Goal: Information Seeking & Learning: Learn about a topic

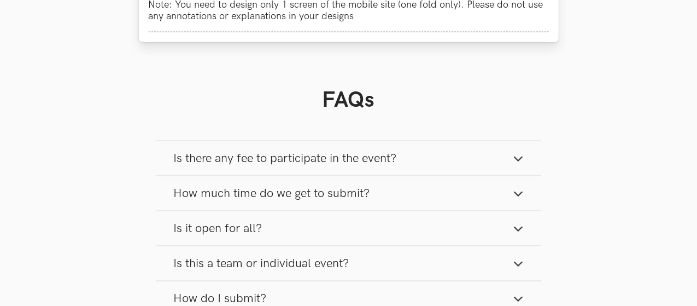
scroll to position [680, 0]
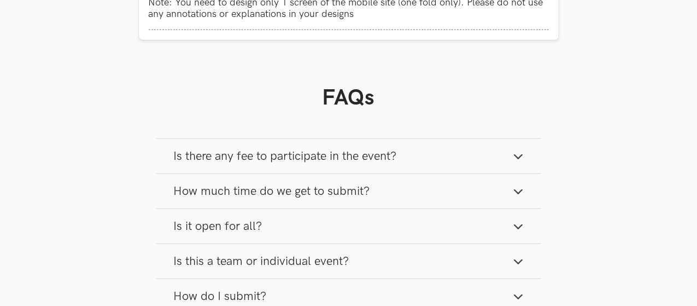
click at [388, 184] on button "How much time do we get to submit?" at bounding box center [348, 191] width 385 height 34
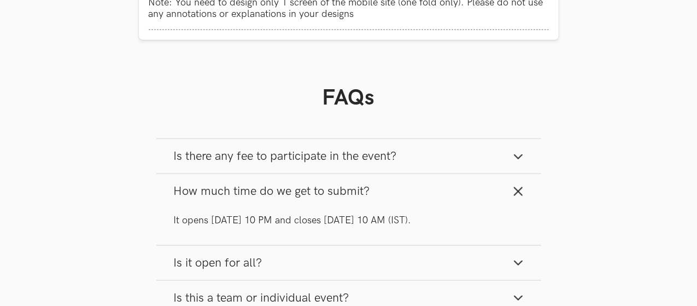
click at [388, 184] on button "How much time do we get to submit?" at bounding box center [348, 191] width 385 height 34
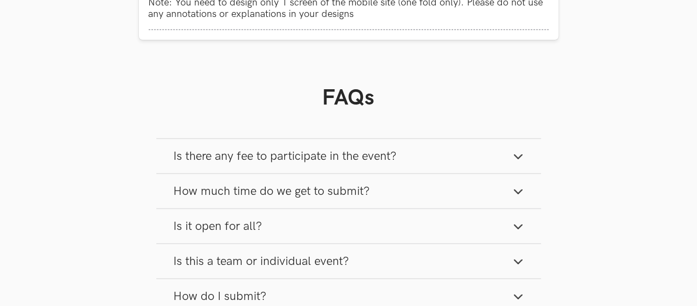
click at [388, 184] on button "How much time do we get to submit?" at bounding box center [348, 191] width 385 height 34
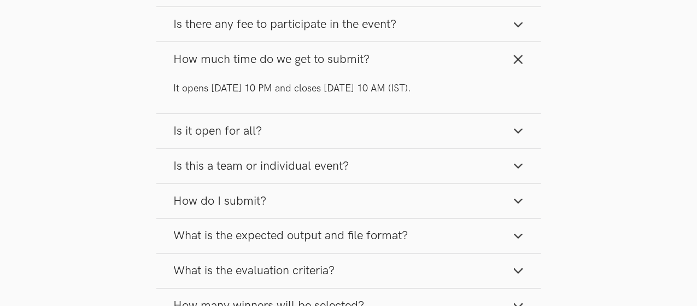
scroll to position [813, 0]
click at [374, 162] on button "Is this a team or individual event?" at bounding box center [348, 165] width 385 height 34
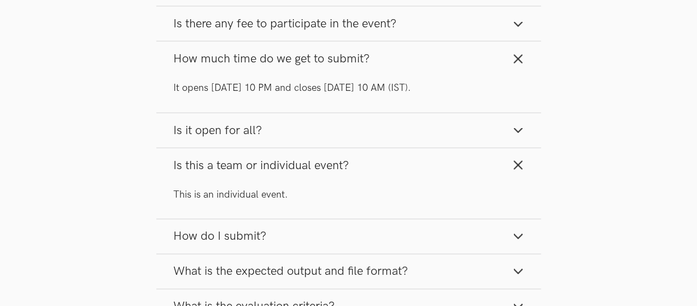
click at [374, 162] on button "Is this a team or individual event?" at bounding box center [348, 165] width 385 height 34
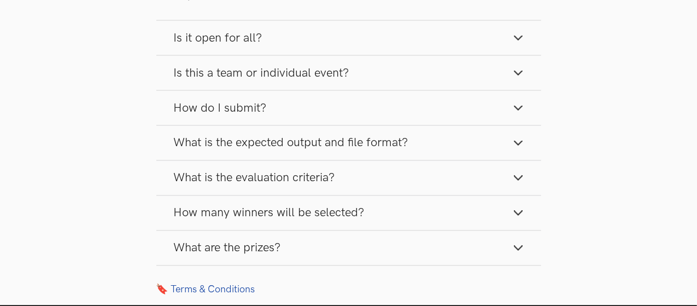
scroll to position [906, 0]
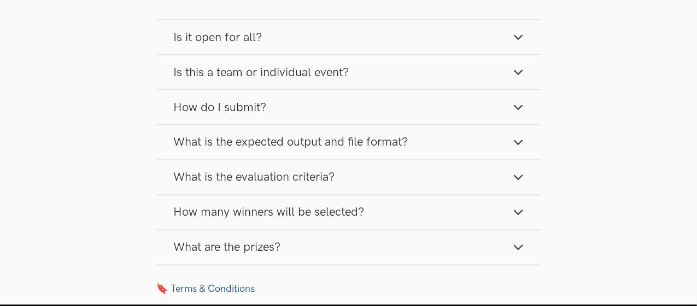
click at [376, 139] on span "What is the expected output and file format?" at bounding box center [291, 142] width 235 height 15
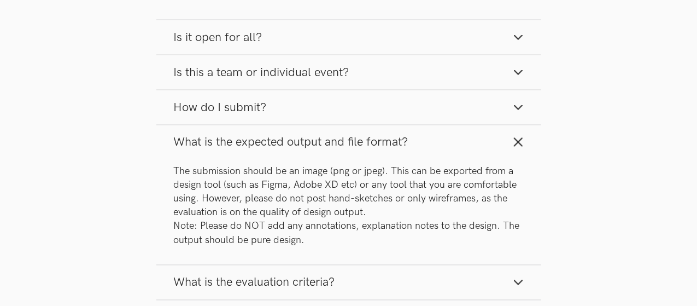
click at [380, 135] on span "What is the expected output and file format?" at bounding box center [291, 142] width 235 height 15
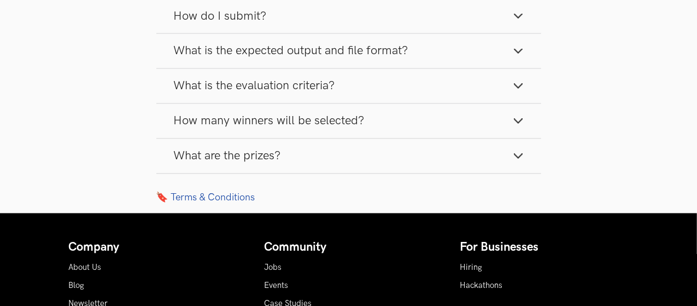
scroll to position [998, 0]
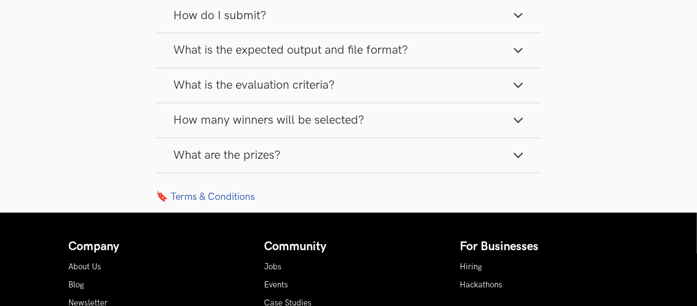
click at [387, 114] on button "How many winners will be selected?" at bounding box center [348, 120] width 385 height 34
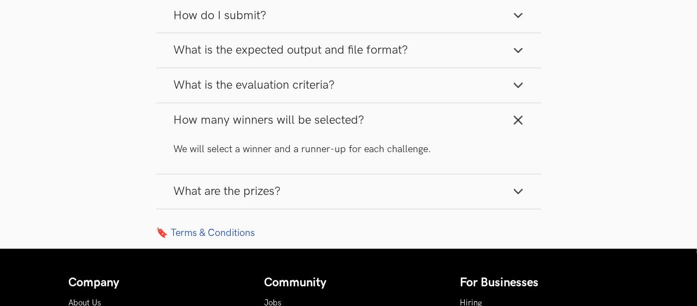
click at [387, 114] on button "How many winners will be selected?" at bounding box center [348, 120] width 385 height 34
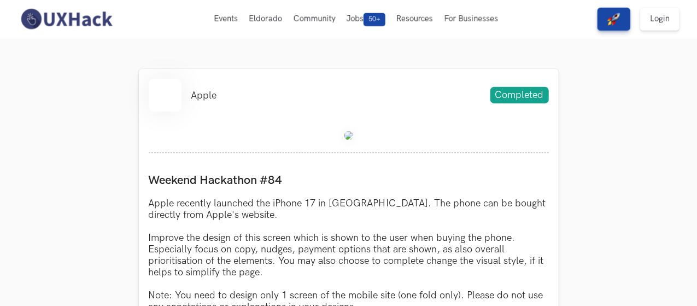
scroll to position [387, 0]
drag, startPoint x: 343, startPoint y: 139, endPoint x: 350, endPoint y: 139, distance: 7.1
click at [350, 139] on div at bounding box center [349, 138] width 400 height 32
click at [350, 139] on img at bounding box center [349, 136] width 9 height 9
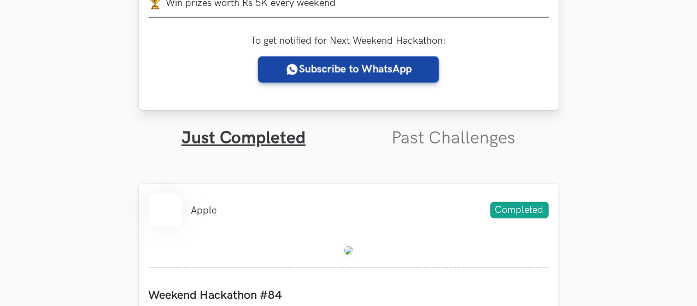
scroll to position [273, 0]
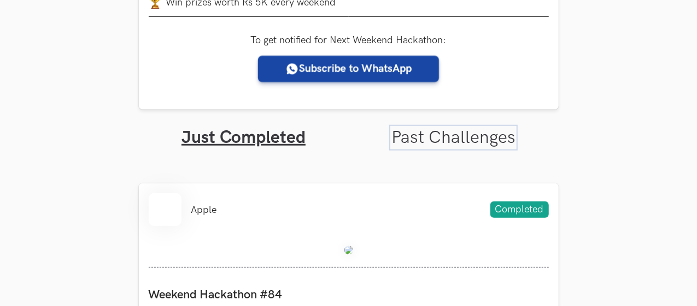
click at [432, 137] on link "Past Challenges" at bounding box center [454, 137] width 124 height 21
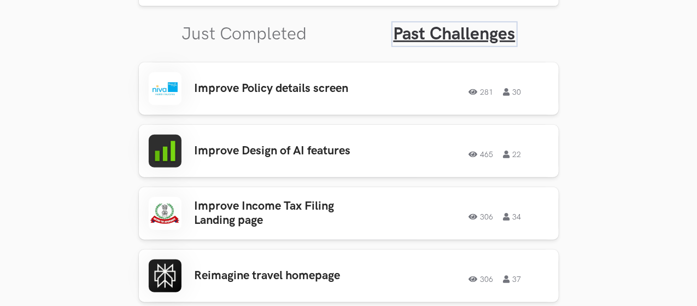
scroll to position [378, 0]
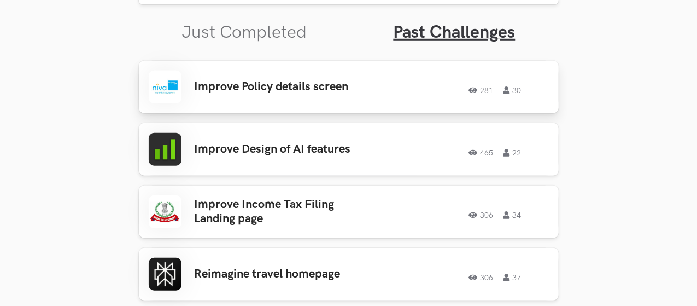
click at [357, 105] on link "Improve Policy details screen 281 30 281 30" at bounding box center [349, 87] width 420 height 53
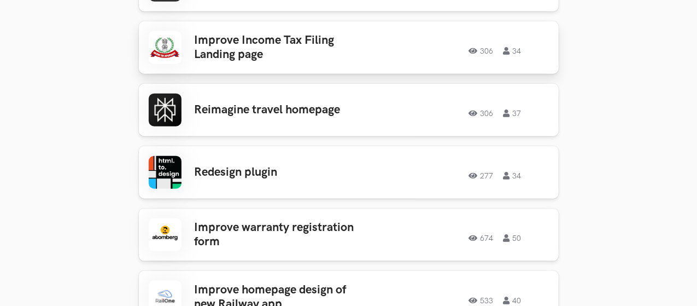
scroll to position [543, 0]
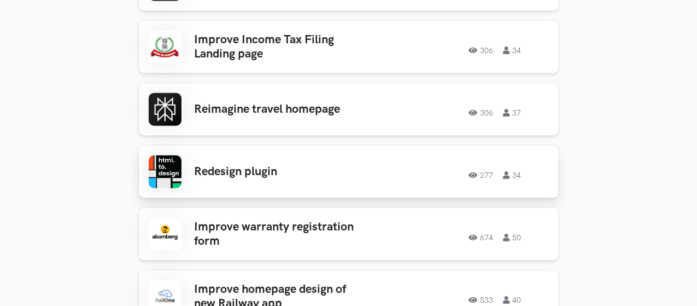
click at [329, 183] on div "Redesign plugin 277 34 277 34" at bounding box center [349, 171] width 400 height 33
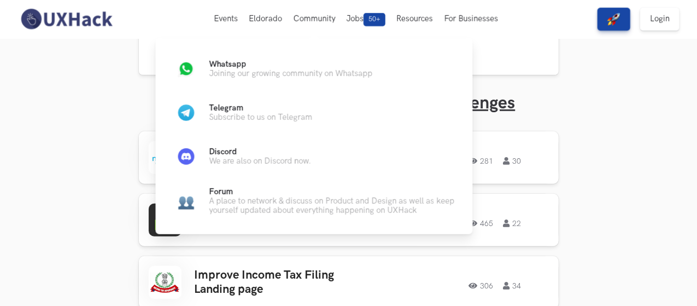
scroll to position [307, 0]
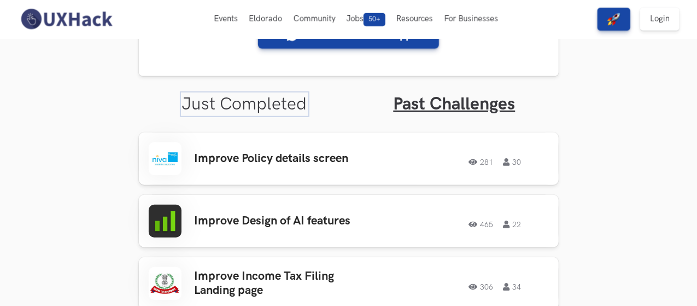
click at [251, 97] on link "Just Completed" at bounding box center [244, 104] width 125 height 21
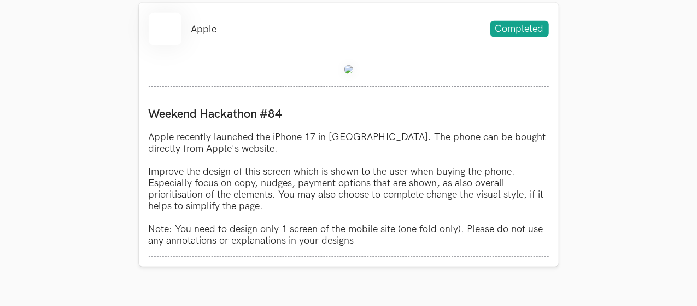
scroll to position [456, 0]
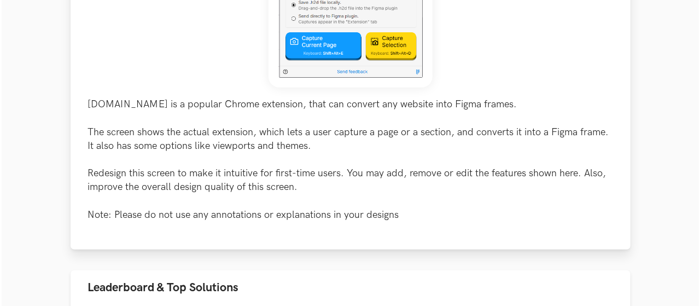
scroll to position [475, 0]
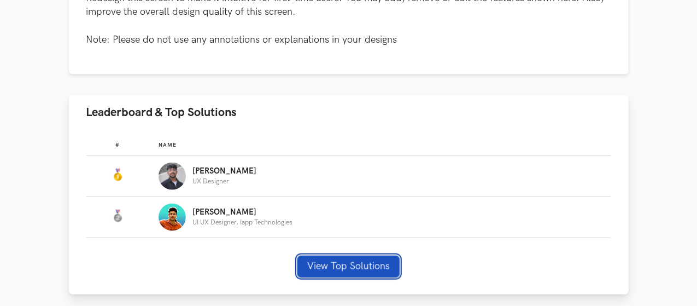
click at [348, 269] on button "View Top Solutions" at bounding box center [349, 266] width 102 height 22
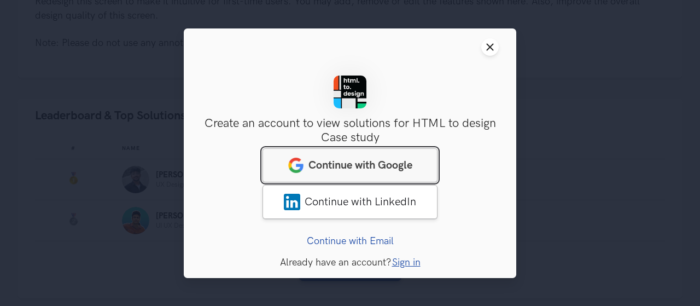
click at [394, 169] on span "Continue with Google" at bounding box center [360, 164] width 104 height 13
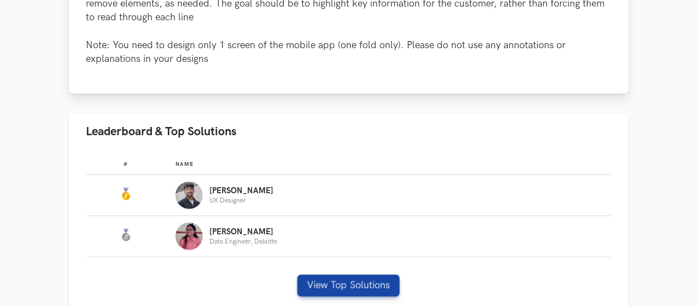
scroll to position [575, 0]
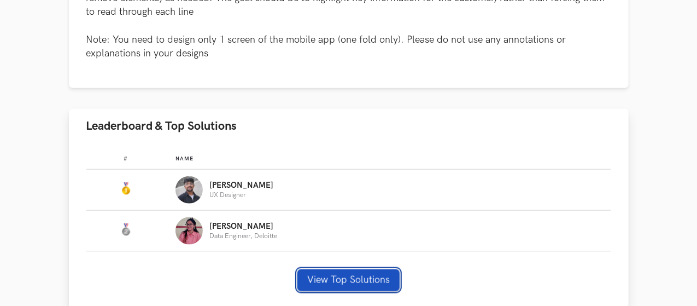
click at [359, 269] on button "View Top Solutions" at bounding box center [349, 280] width 102 height 22
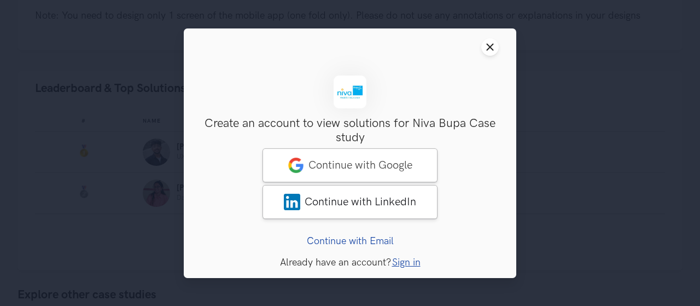
click at [477, 57] on header "Close modal window" at bounding box center [350, 46] width 333 height 37
click at [490, 48] on icon "Close modal window" at bounding box center [490, 47] width 9 height 9
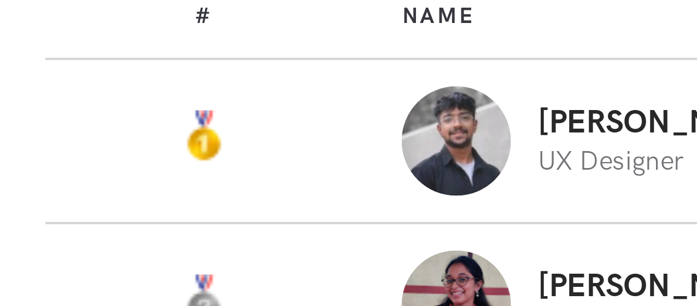
scroll to position [568, 0]
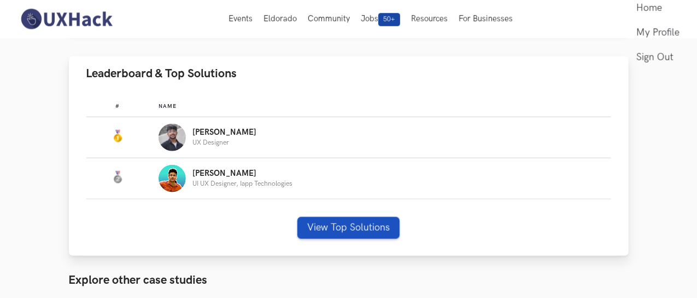
scroll to position [514, 0]
click at [373, 221] on button "View Top Solutions" at bounding box center [349, 227] width 102 height 22
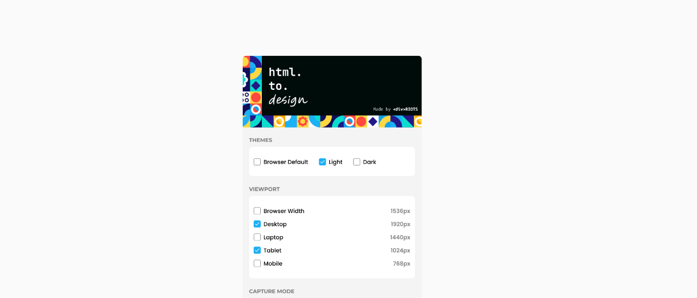
scroll to position [509, 0]
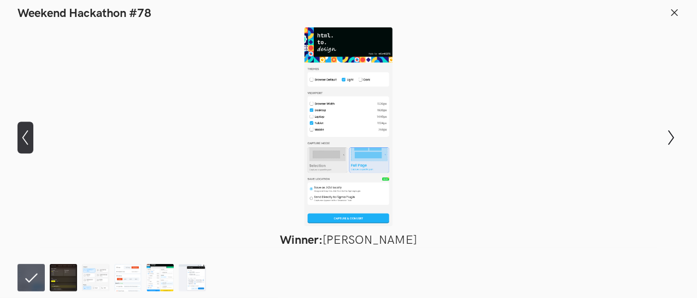
click at [33, 146] on button "Show previous slide" at bounding box center [26, 137] width 16 height 32
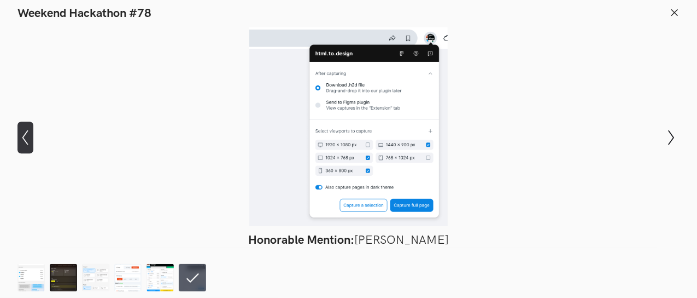
click at [33, 146] on button "Show previous slide" at bounding box center [26, 137] width 16 height 32
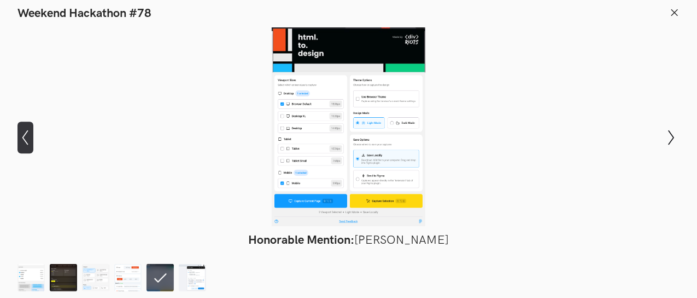
click at [33, 146] on button "Show previous slide" at bounding box center [26, 137] width 16 height 32
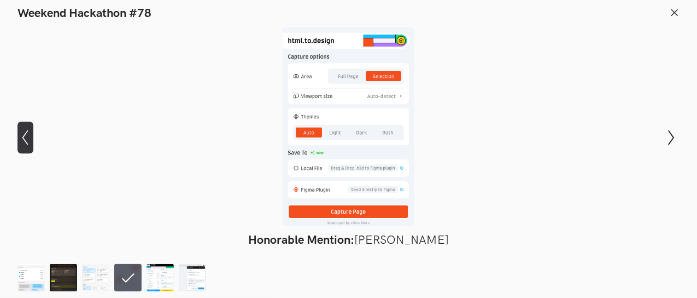
click at [33, 146] on button "Show previous slide" at bounding box center [26, 137] width 16 height 32
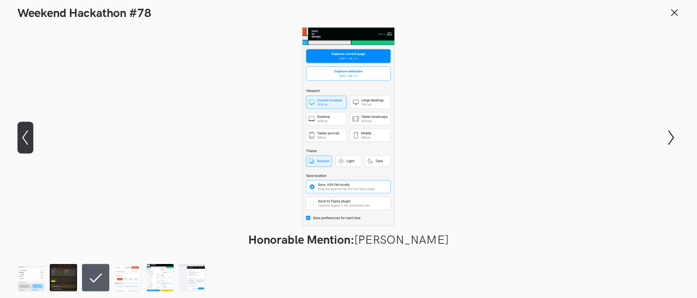
click at [33, 146] on button "Show previous slide" at bounding box center [26, 137] width 16 height 32
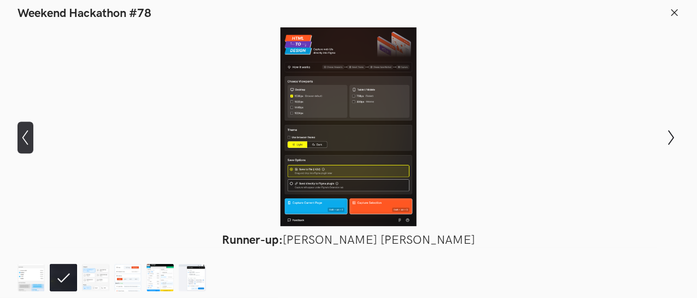
click at [33, 146] on button "Show previous slide" at bounding box center [26, 137] width 16 height 32
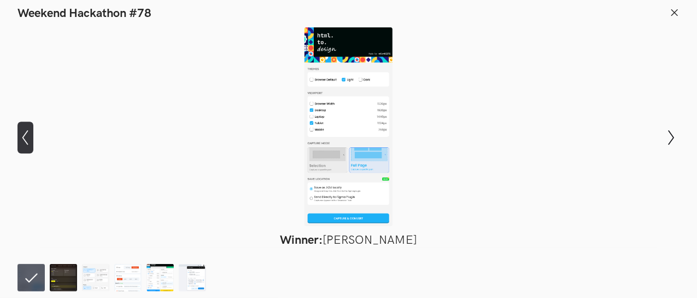
click at [33, 146] on button "Show previous slide" at bounding box center [26, 137] width 16 height 32
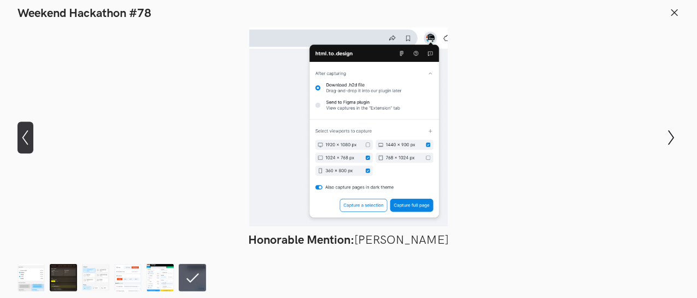
click at [33, 146] on button "Show previous slide" at bounding box center [26, 137] width 16 height 32
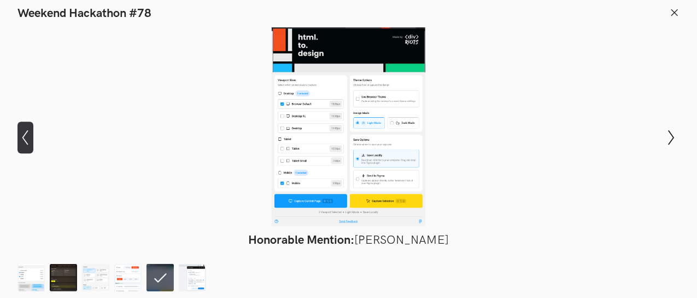
click at [33, 146] on button "Show previous slide" at bounding box center [26, 137] width 16 height 32
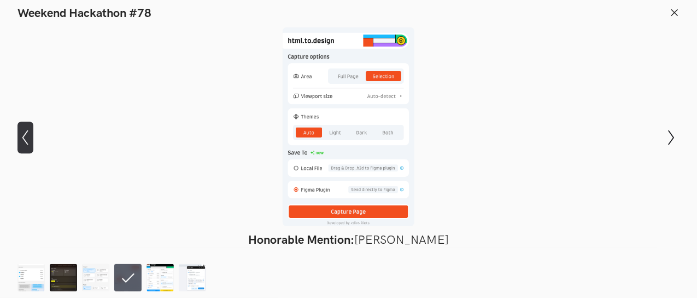
click at [33, 146] on button "Show previous slide" at bounding box center [26, 137] width 16 height 32
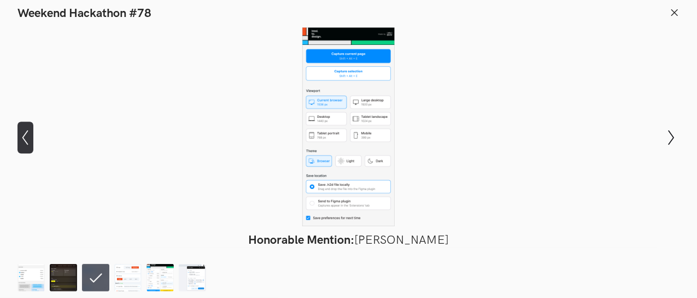
click at [33, 146] on button "Show previous slide" at bounding box center [26, 137] width 16 height 32
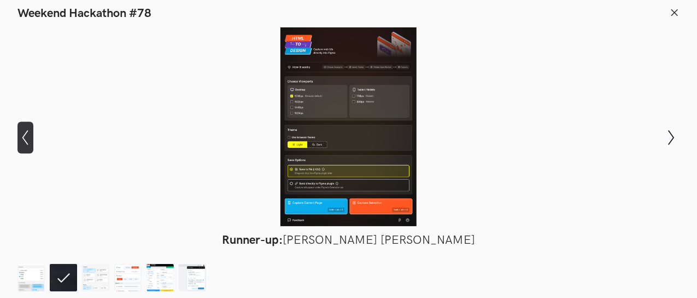
click at [33, 146] on button "Show previous slide" at bounding box center [26, 137] width 16 height 32
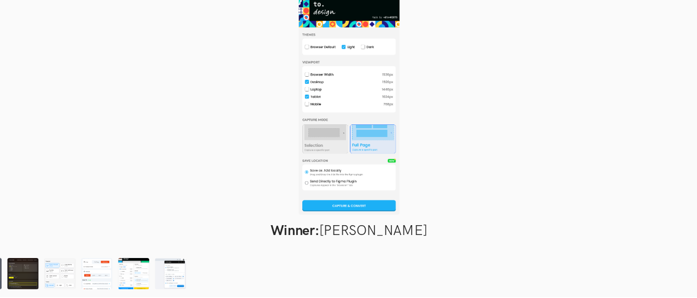
scroll to position [508, 0]
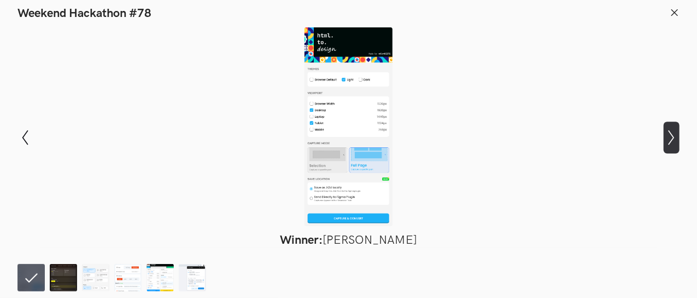
click at [671, 132] on icon at bounding box center [672, 137] width 6 height 15
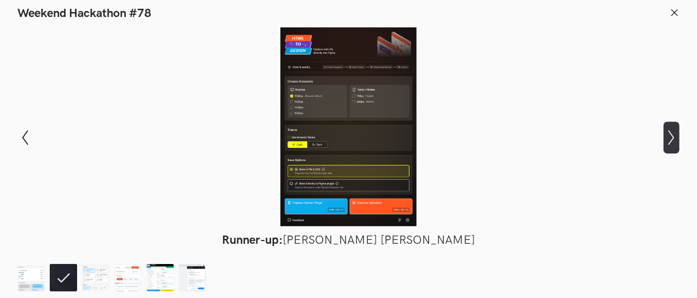
click at [671, 137] on icon "Show next slide" at bounding box center [672, 138] width 16 height 16
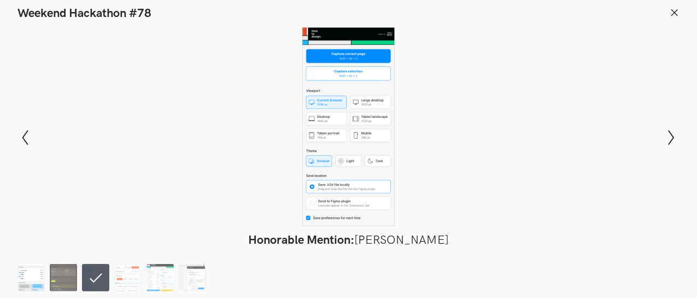
click at [38, 273] on img at bounding box center [31, 277] width 27 height 27
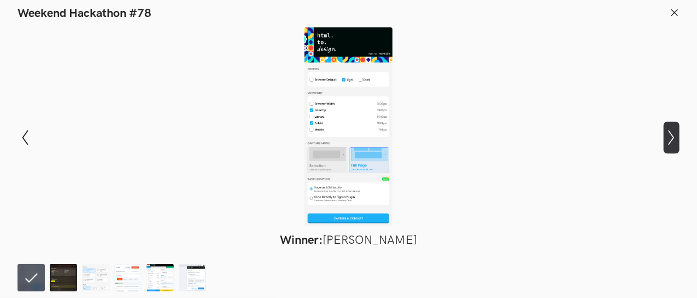
click at [673, 134] on icon "Show next slide" at bounding box center [672, 138] width 16 height 16
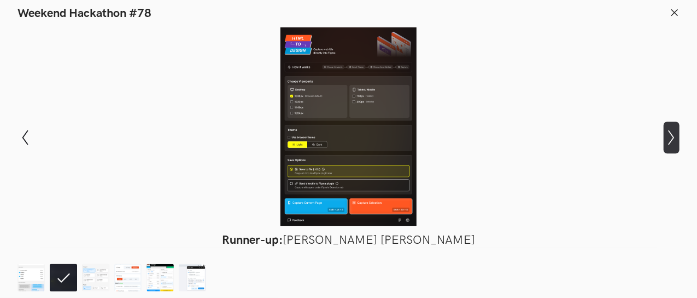
click at [673, 134] on icon "Show next slide" at bounding box center [672, 138] width 16 height 16
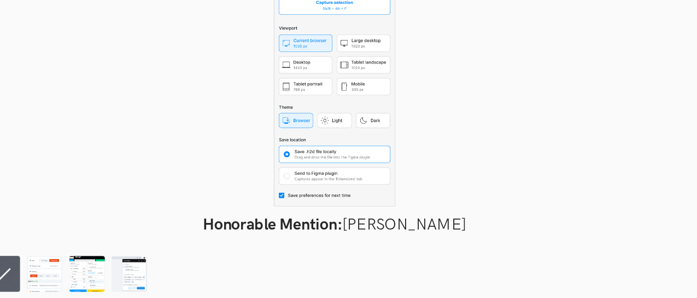
scroll to position [507, 0]
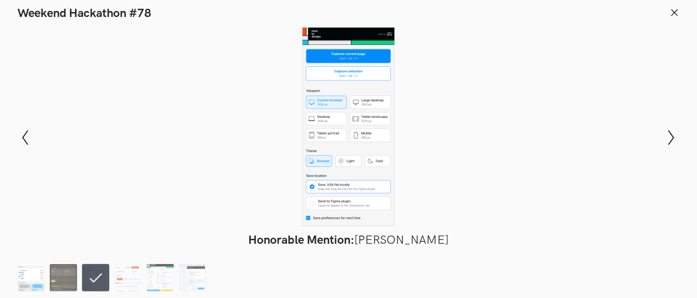
click at [33, 278] on img at bounding box center [31, 277] width 27 height 27
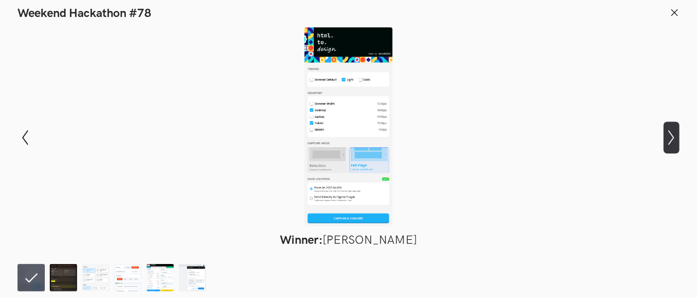
click at [666, 135] on icon "Show next slide" at bounding box center [672, 138] width 16 height 16
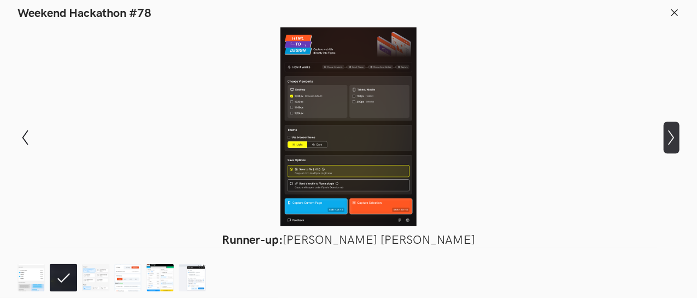
click at [666, 135] on icon "Show next slide" at bounding box center [672, 138] width 16 height 16
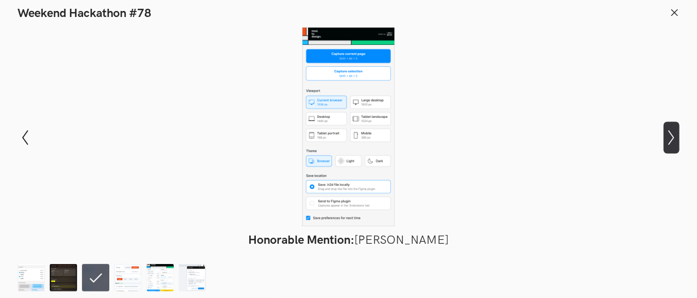
click at [666, 135] on icon "Show next slide" at bounding box center [672, 138] width 16 height 16
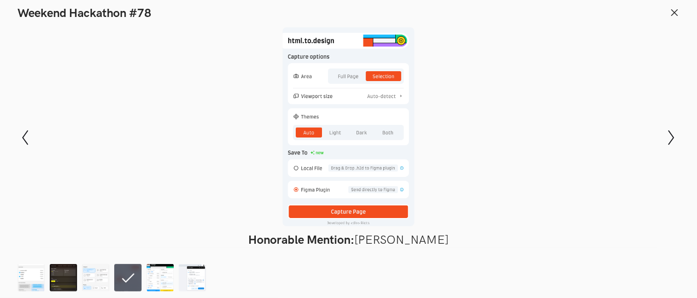
click at [17, 131] on div "Modal Gallery Slideshow Winner: Amruth Kiran Runner-up: Bhanu Pratap Singh Rana…" at bounding box center [348, 137] width 697 height 233
click at [31, 136] on icon "Show previous slide" at bounding box center [26, 138] width 16 height 16
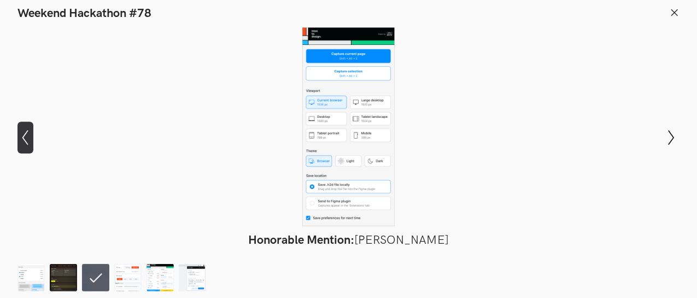
click at [31, 136] on icon "Show previous slide" at bounding box center [26, 138] width 16 height 16
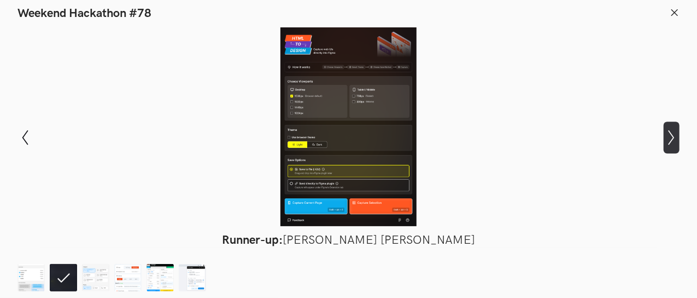
click at [671, 133] on icon "Show next slide" at bounding box center [672, 138] width 16 height 16
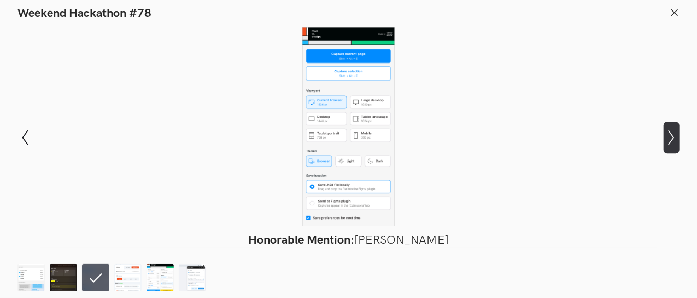
click at [671, 133] on icon "Show next slide" at bounding box center [672, 138] width 16 height 16
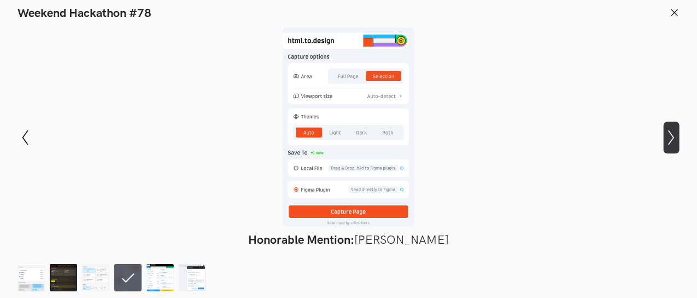
click at [676, 140] on icon "Show next slide" at bounding box center [672, 138] width 16 height 16
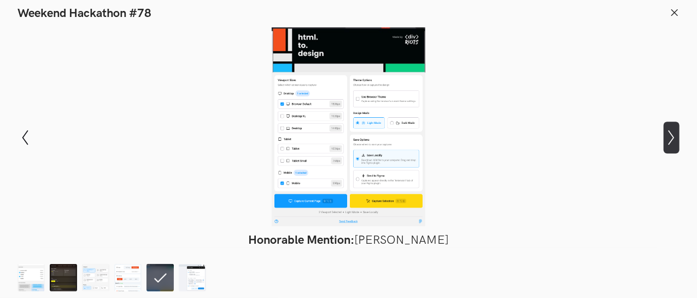
click at [672, 133] on icon "Show next slide" at bounding box center [672, 138] width 16 height 16
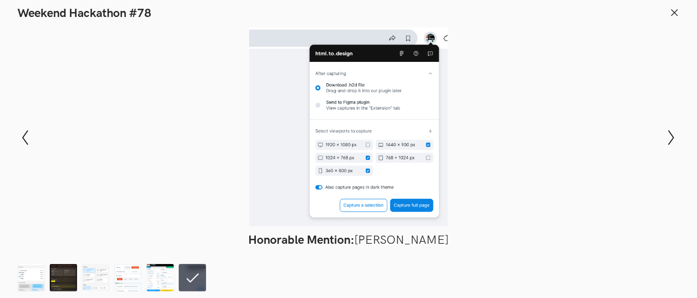
click at [676, 8] on icon at bounding box center [675, 13] width 10 height 10
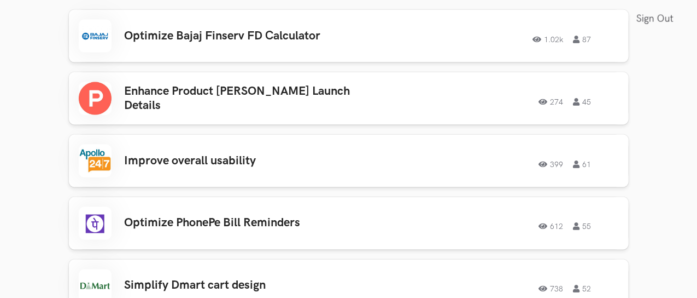
scroll to position [830, 0]
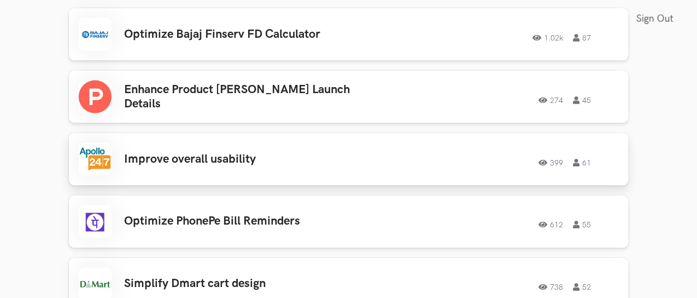
click at [389, 156] on div "399 61" at bounding box center [498, 159] width 241 height 14
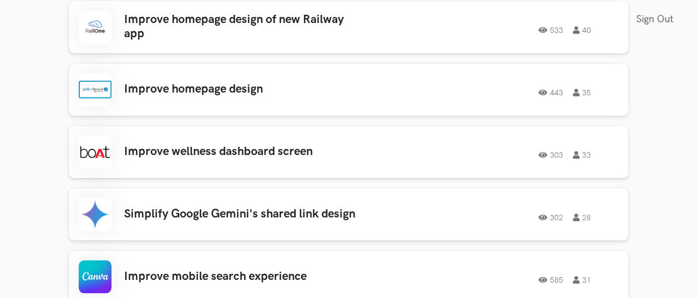
scroll to position [1260, 0]
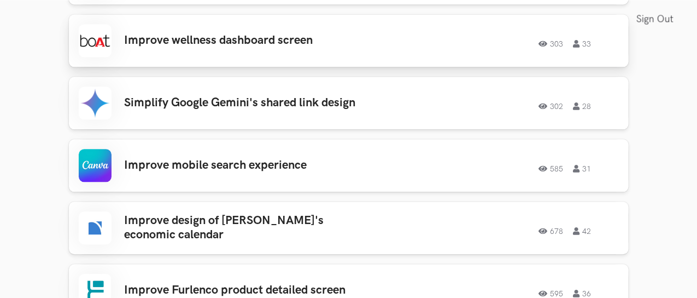
click at [348, 53] on div "Improve wellness dashboard screen 303 33 303 33" at bounding box center [349, 40] width 540 height 33
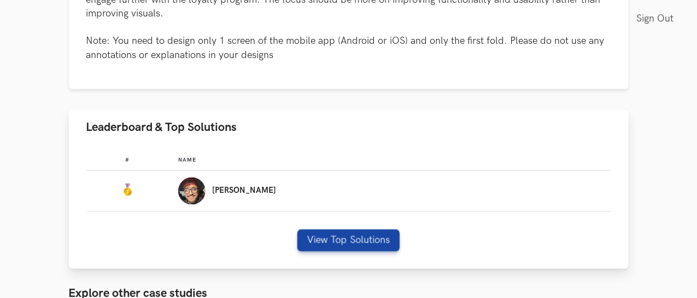
scroll to position [616, 2]
click at [298, 177] on div "Mohammad" at bounding box center [389, 190] width 423 height 27
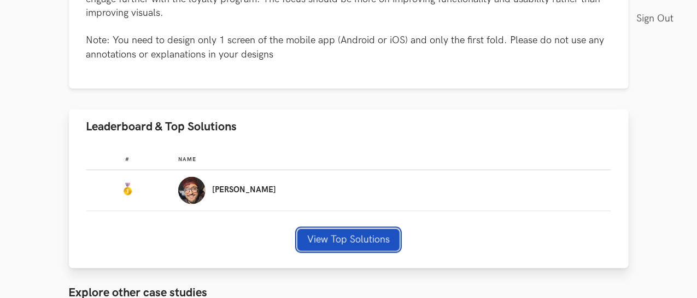
click at [322, 229] on button "View Top Solutions" at bounding box center [349, 240] width 102 height 22
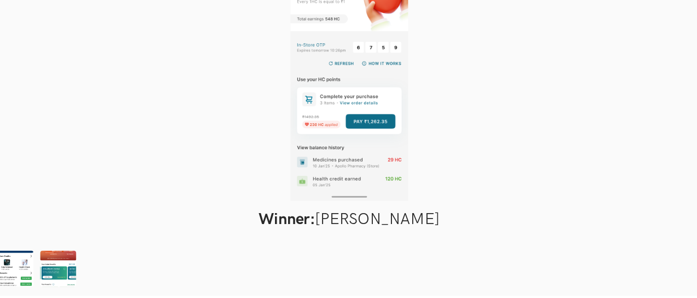
scroll to position [632, 2]
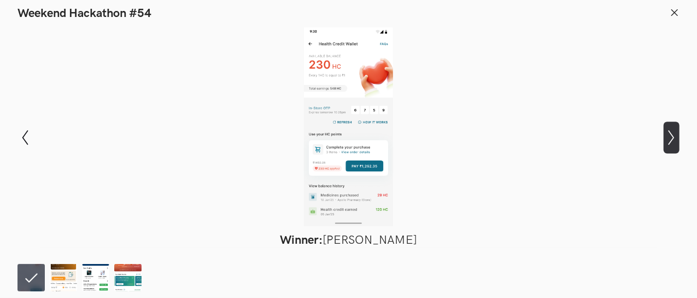
click at [676, 132] on icon "Show next slide" at bounding box center [672, 138] width 16 height 16
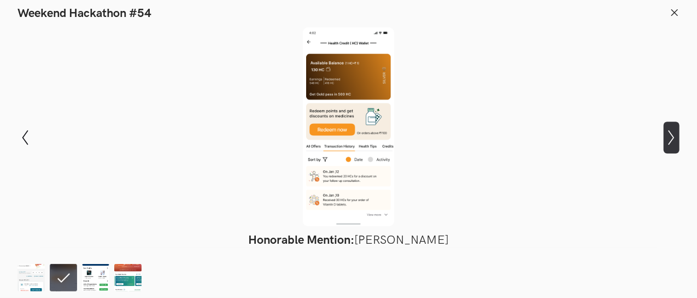
click at [676, 133] on icon "Show next slide" at bounding box center [672, 138] width 16 height 16
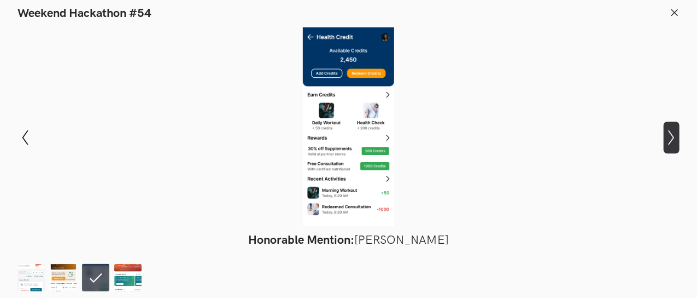
click at [676, 133] on icon "Show next slide" at bounding box center [672, 138] width 16 height 16
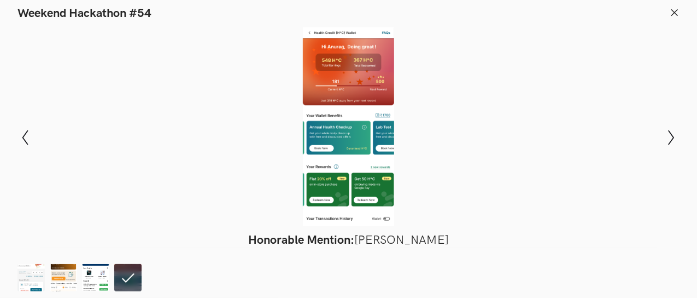
click at [673, 17] on icon at bounding box center [675, 13] width 10 height 10
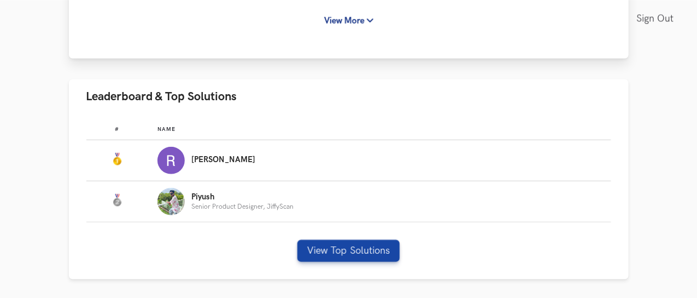
scroll to position [295, 4]
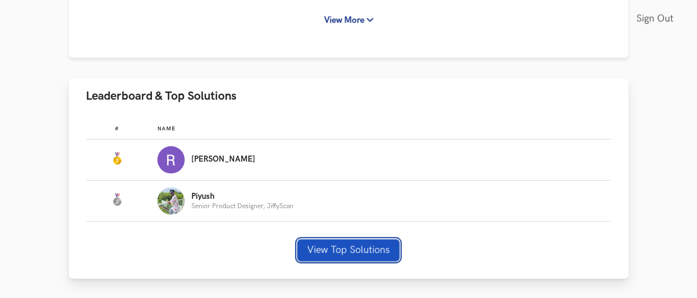
click at [324, 239] on button "View Top Solutions" at bounding box center [349, 250] width 102 height 22
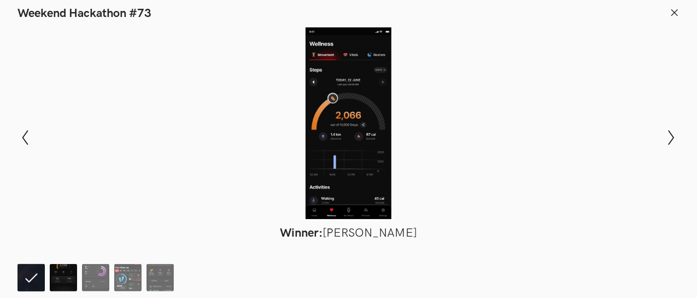
click at [67, 271] on img at bounding box center [63, 277] width 27 height 27
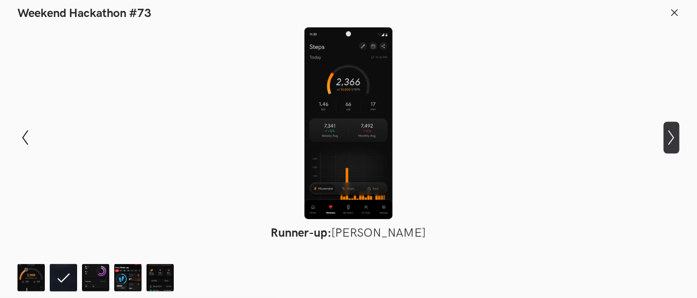
click at [669, 136] on icon "Show next slide" at bounding box center [672, 138] width 16 height 16
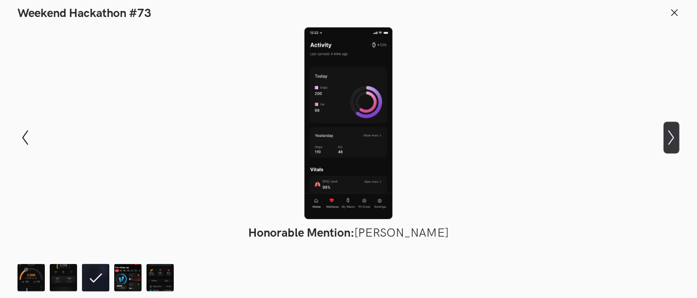
click at [669, 136] on icon "Show next slide" at bounding box center [672, 138] width 16 height 16
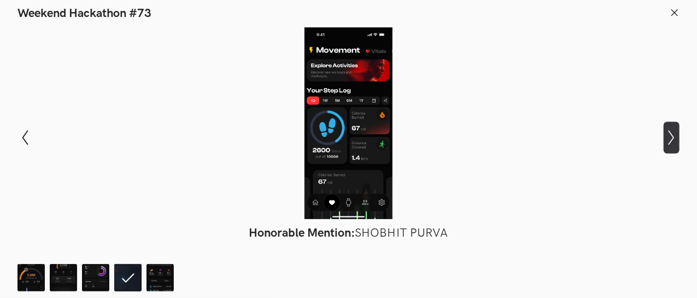
click at [669, 136] on icon "Show next slide" at bounding box center [672, 138] width 16 height 16
